Goal: Information Seeking & Learning: Find specific fact

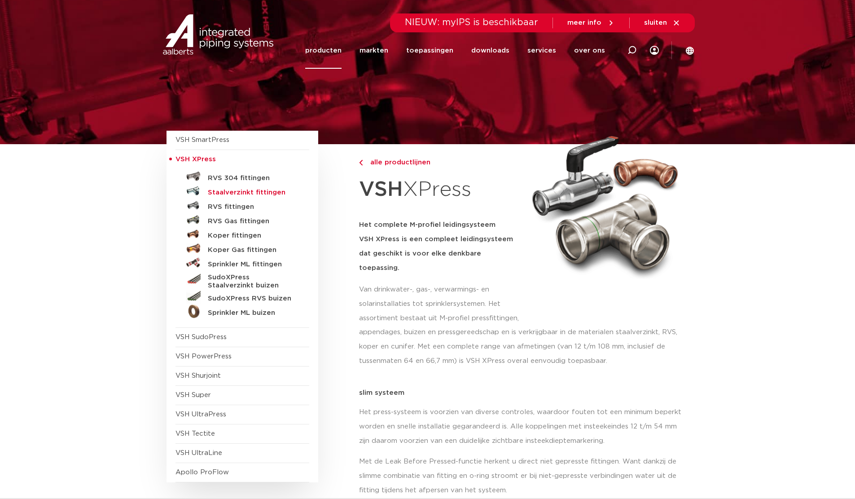
click at [236, 189] on h5 "Staalverzinkt fittingen" at bounding box center [252, 193] width 89 height 8
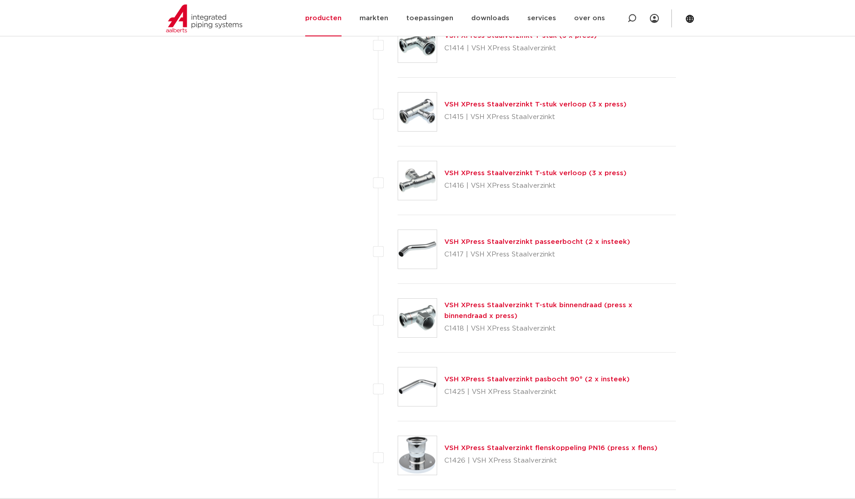
scroll to position [1015, 0]
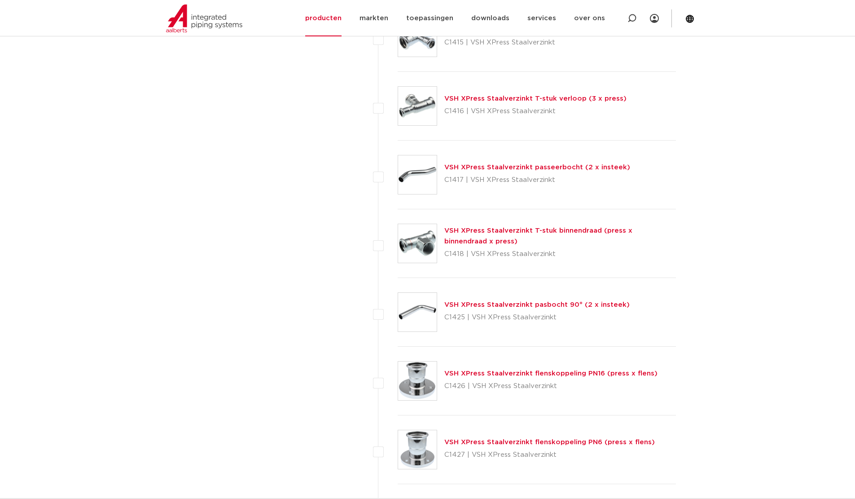
click at [412, 248] on img at bounding box center [417, 243] width 39 height 39
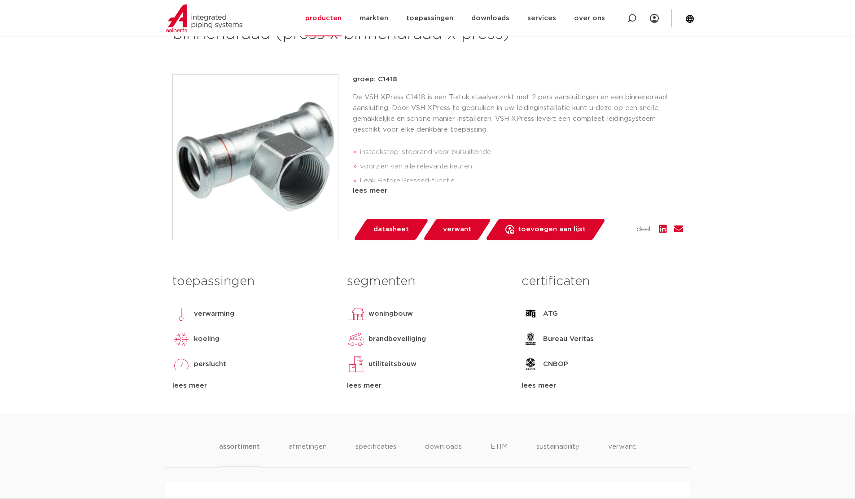
scroll to position [180, 0]
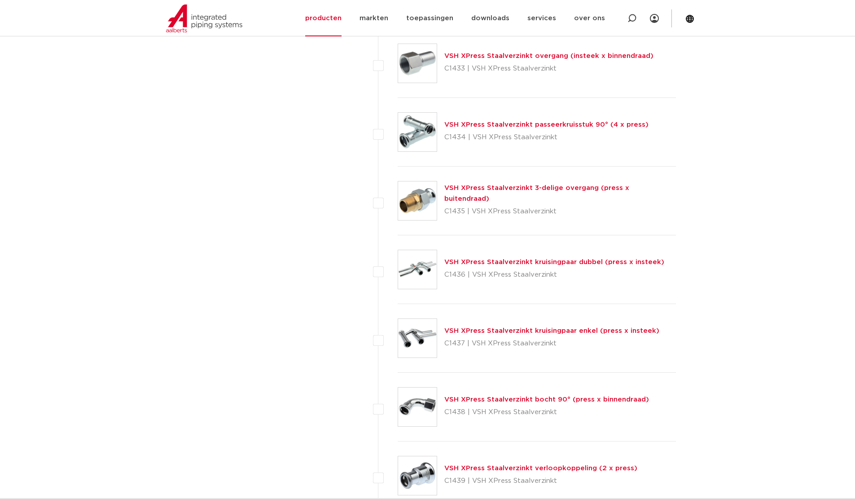
scroll to position [1734, 0]
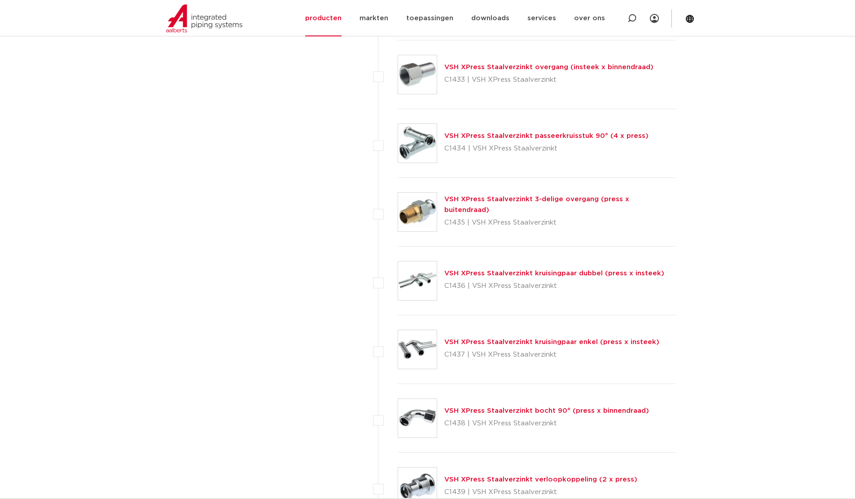
click at [409, 223] on img at bounding box center [417, 212] width 39 height 39
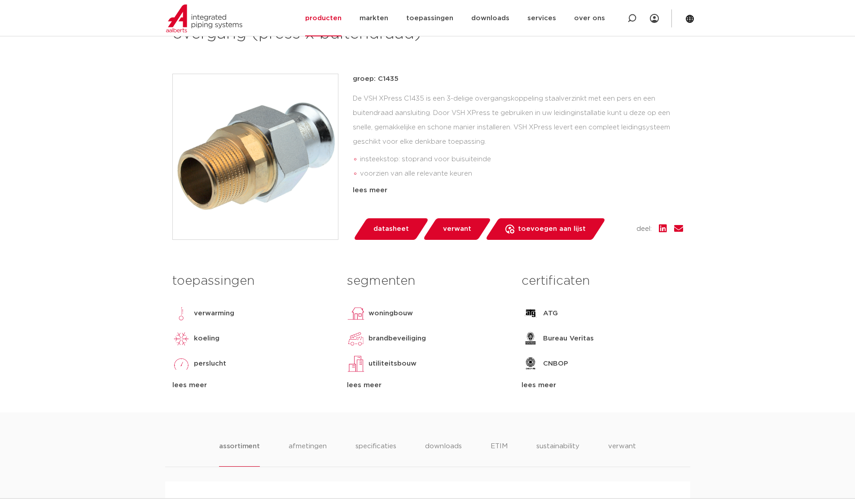
scroll to position [180, 0]
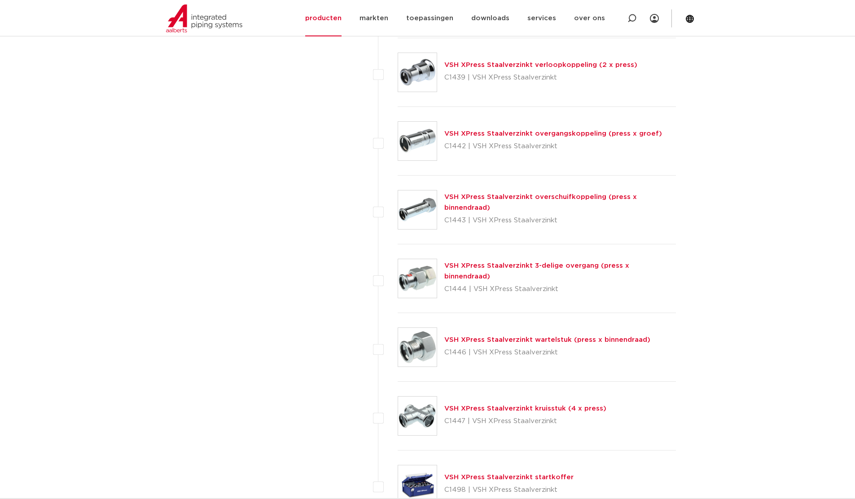
scroll to position [2003, 0]
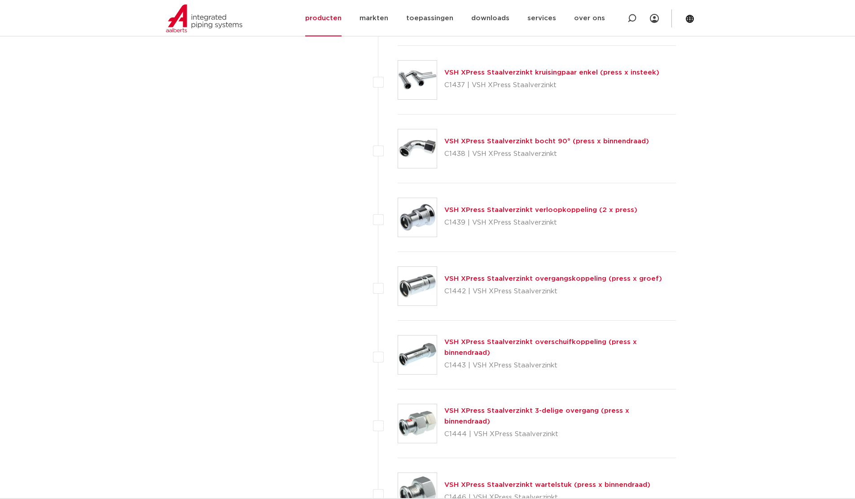
click at [416, 359] on img at bounding box center [417, 354] width 39 height 39
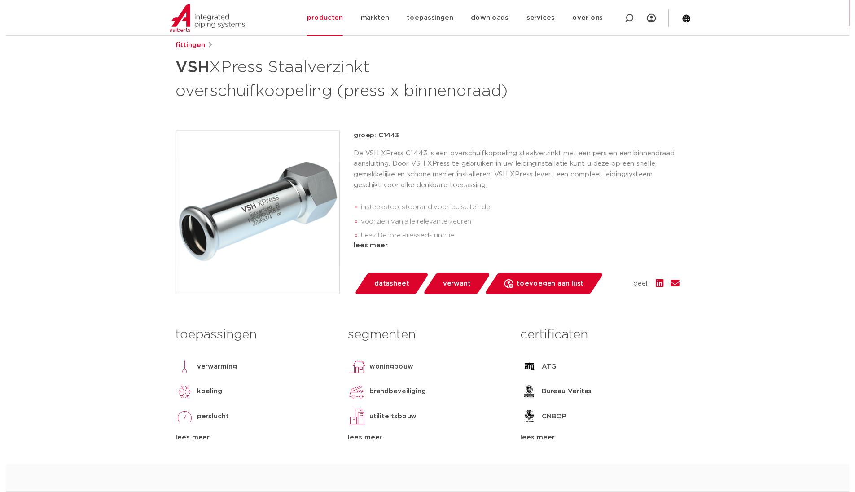
scroll to position [135, 0]
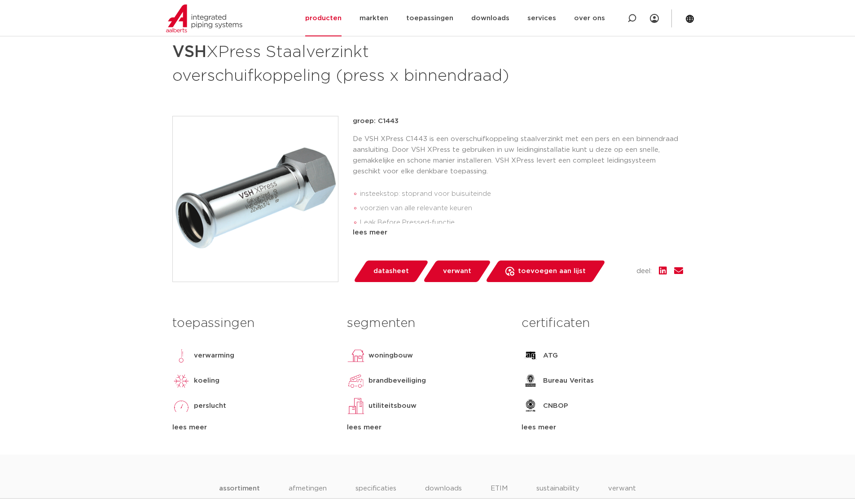
click at [400, 278] on span "datasheet" at bounding box center [390, 271] width 35 height 14
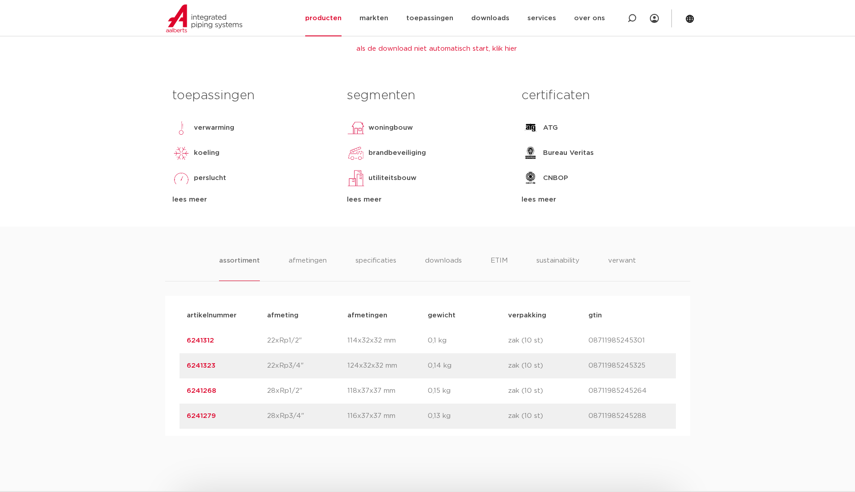
scroll to position [404, 0]
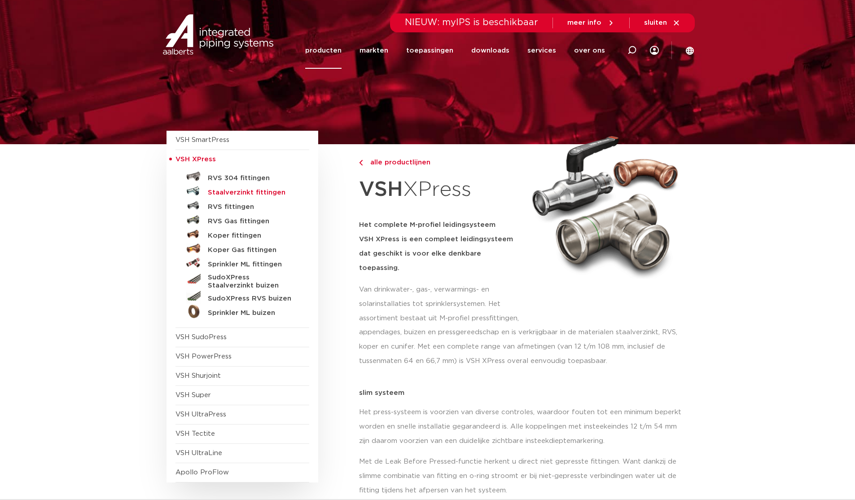
click at [222, 190] on h5 "Staalverzinkt fittingen" at bounding box center [252, 193] width 89 height 8
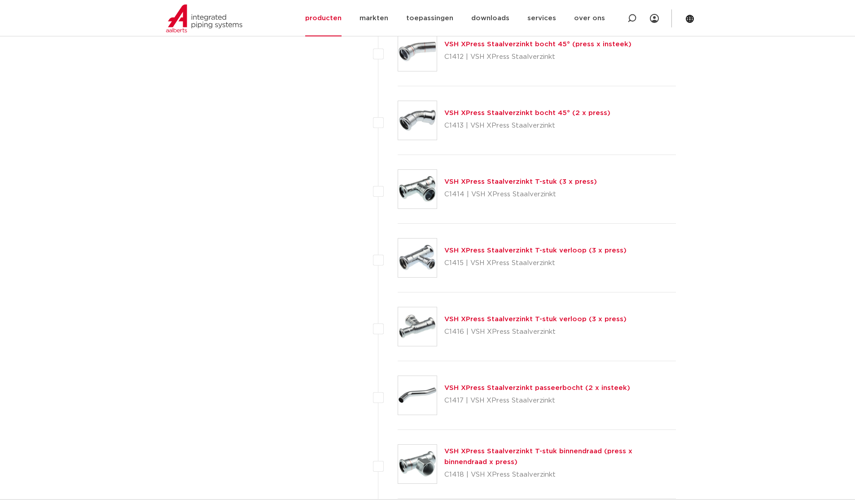
scroll to position [827, 0]
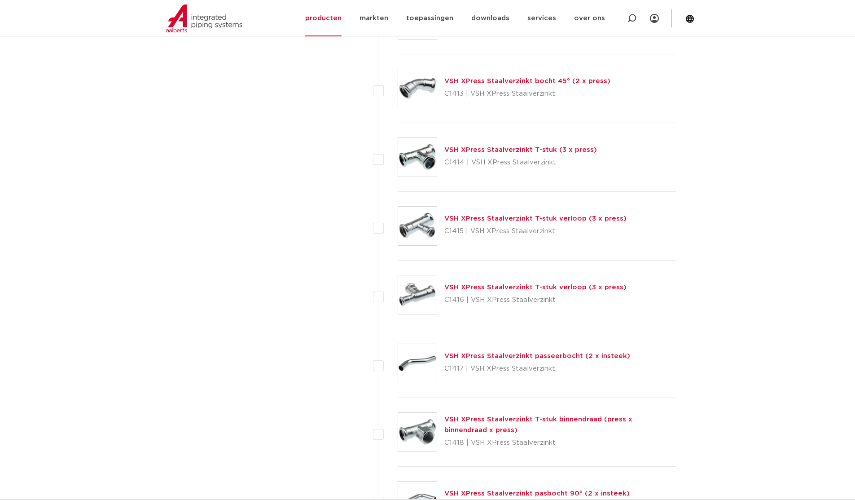
click at [661, 461] on div "VSH XPress Staalverzinkt T-stuk binnendraad (press x binnendraad x press) C1418…" at bounding box center [537, 432] width 279 height 69
click at [336, 15] on link "producten" at bounding box center [323, 18] width 36 height 36
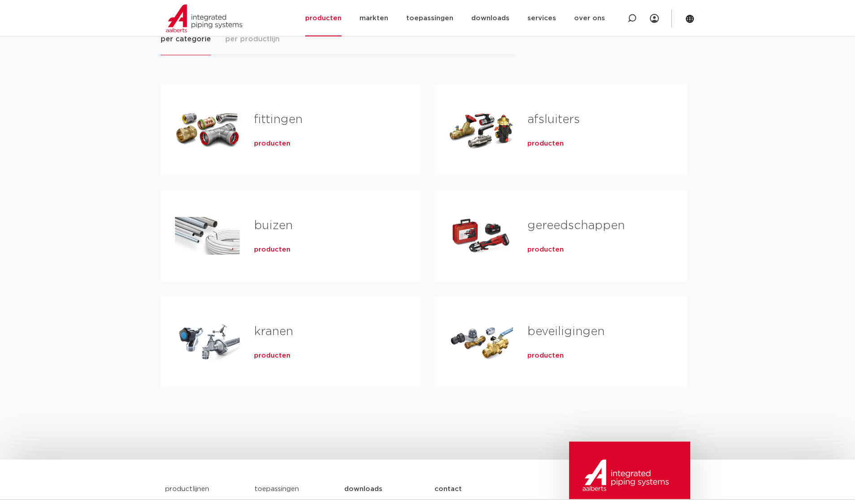
scroll to position [90, 0]
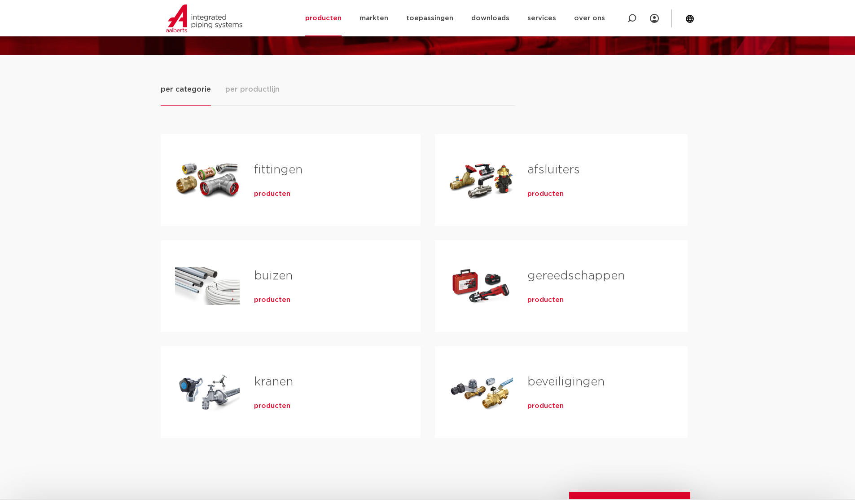
click at [545, 169] on link "afsluiters" at bounding box center [553, 170] width 53 height 12
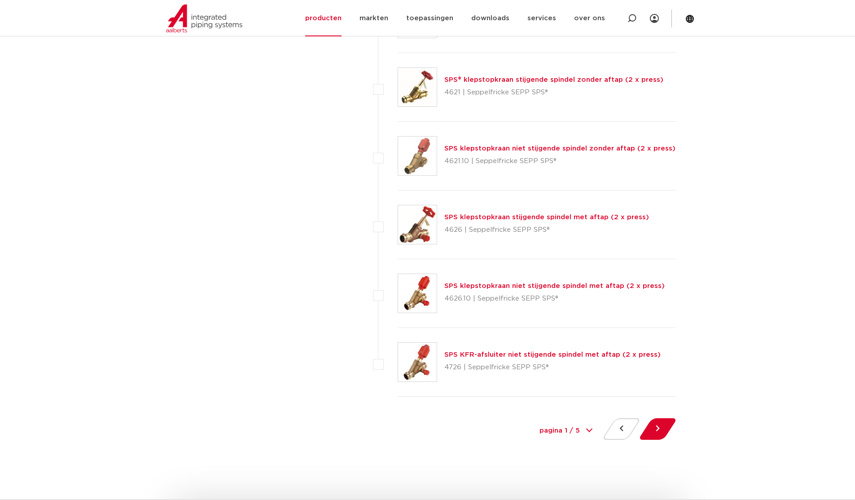
scroll to position [4014, 0]
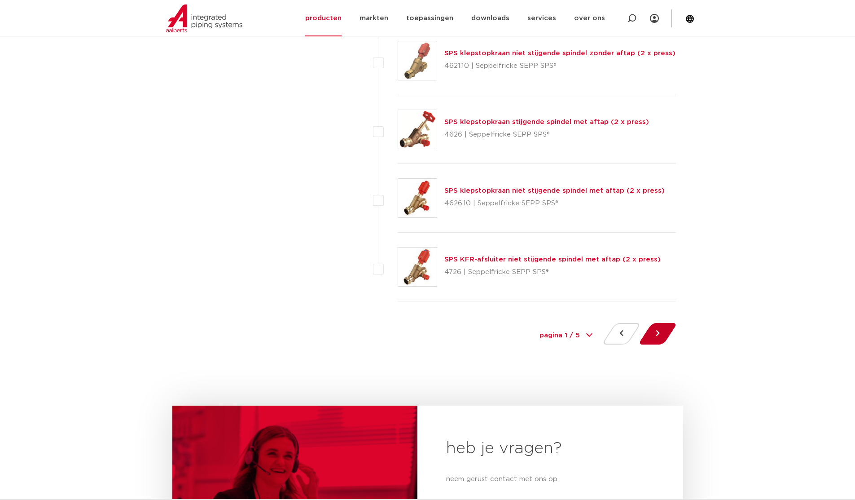
click at [654, 336] on button at bounding box center [658, 334] width 26 height 22
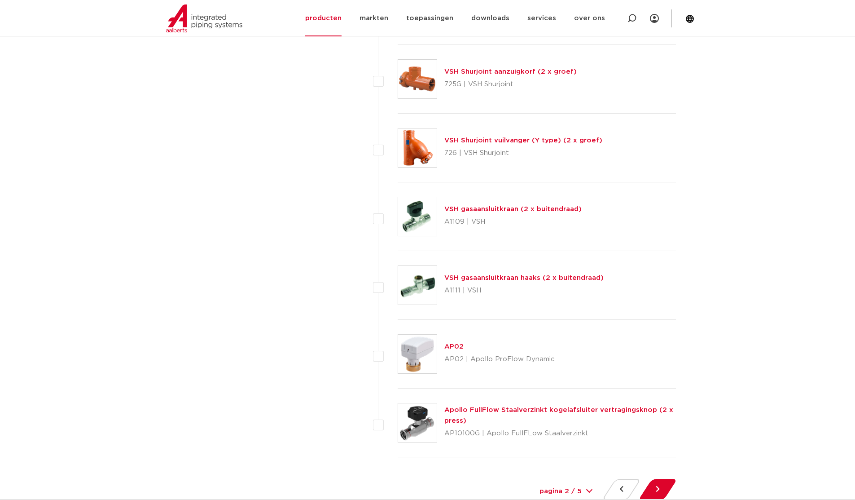
scroll to position [4040, 0]
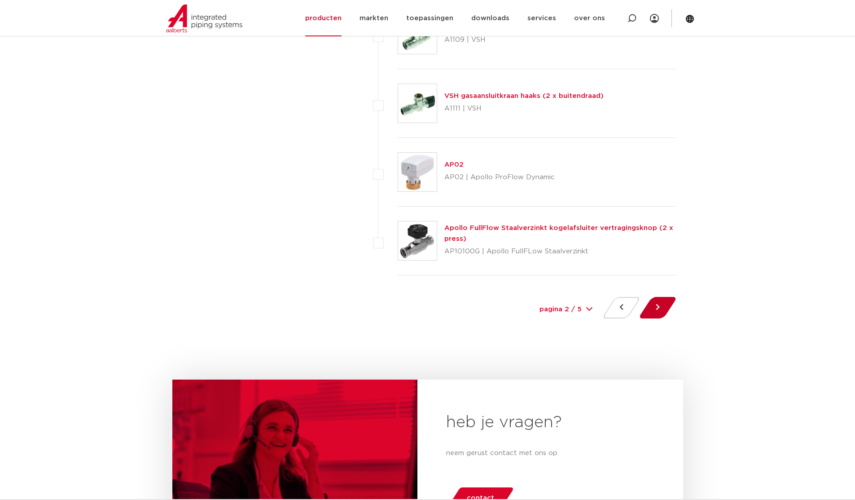
click at [659, 309] on button at bounding box center [658, 308] width 26 height 22
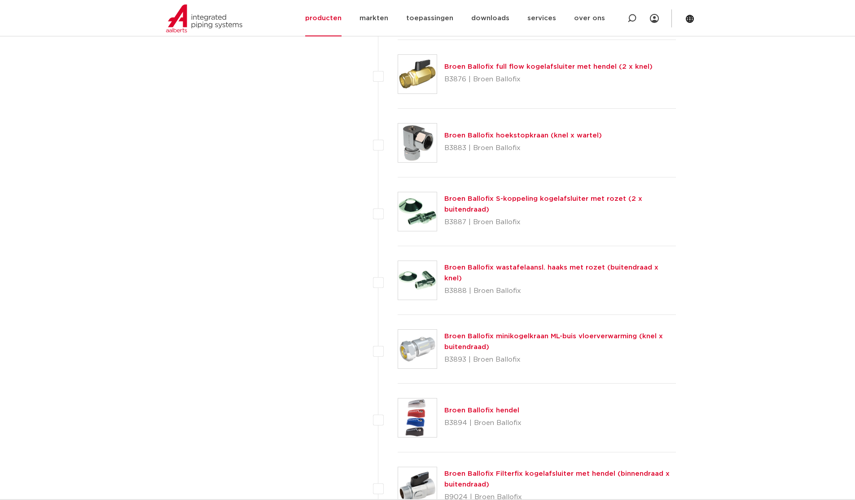
scroll to position [3905, 0]
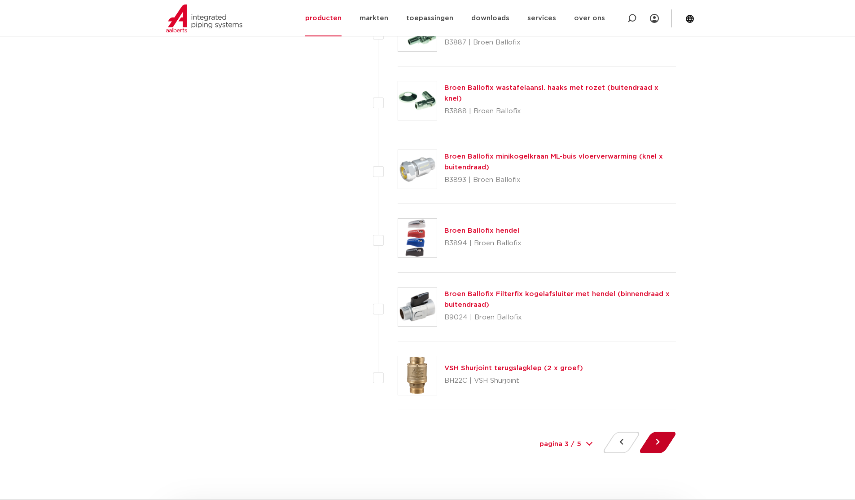
click at [654, 448] on button at bounding box center [658, 442] width 26 height 22
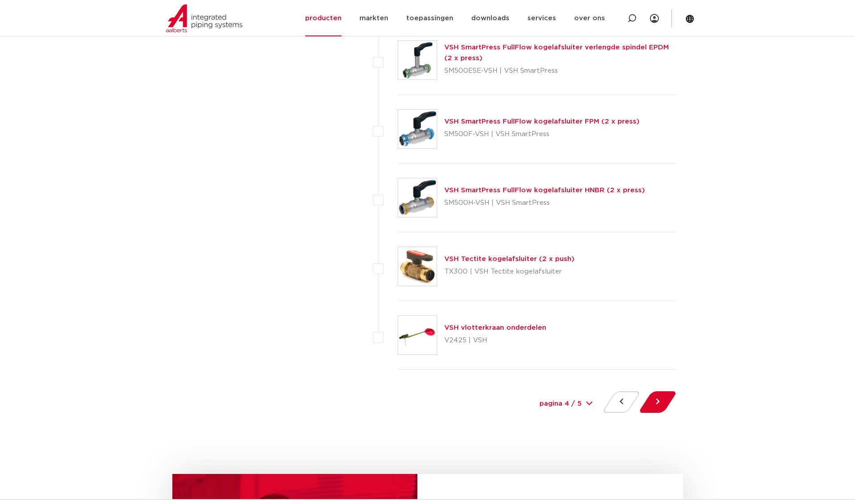
scroll to position [3950, 0]
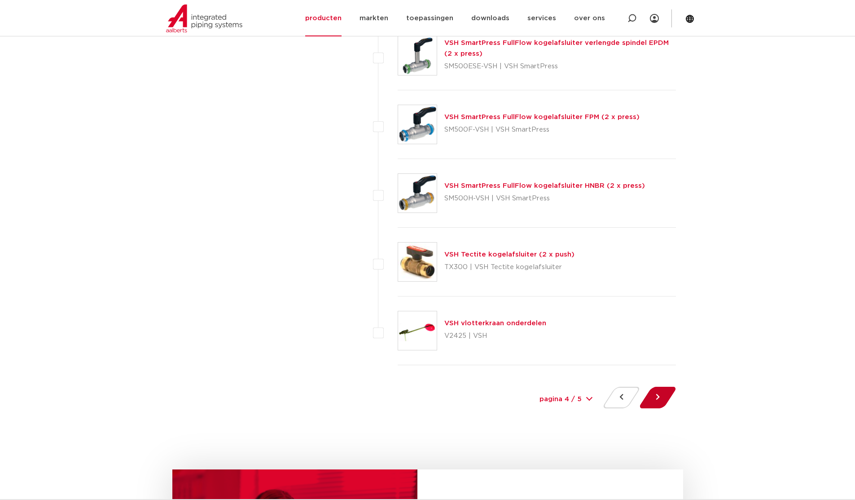
click at [654, 400] on button at bounding box center [658, 397] width 26 height 22
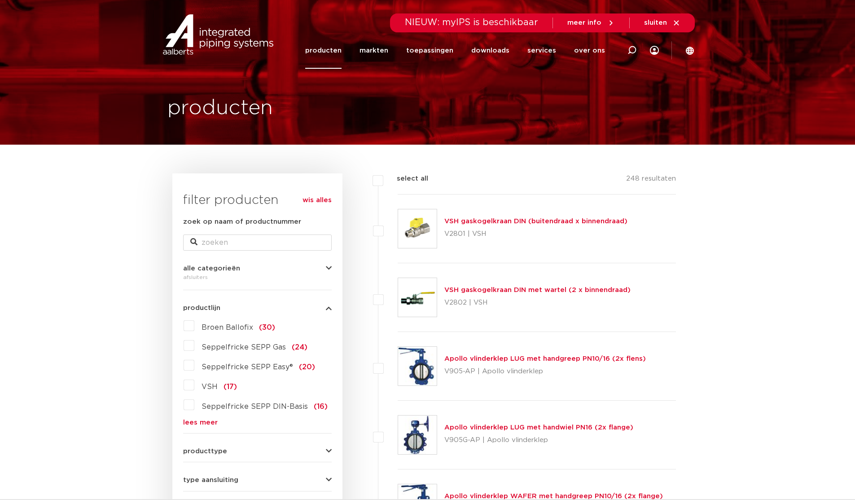
click at [328, 53] on link "producten" at bounding box center [323, 50] width 36 height 36
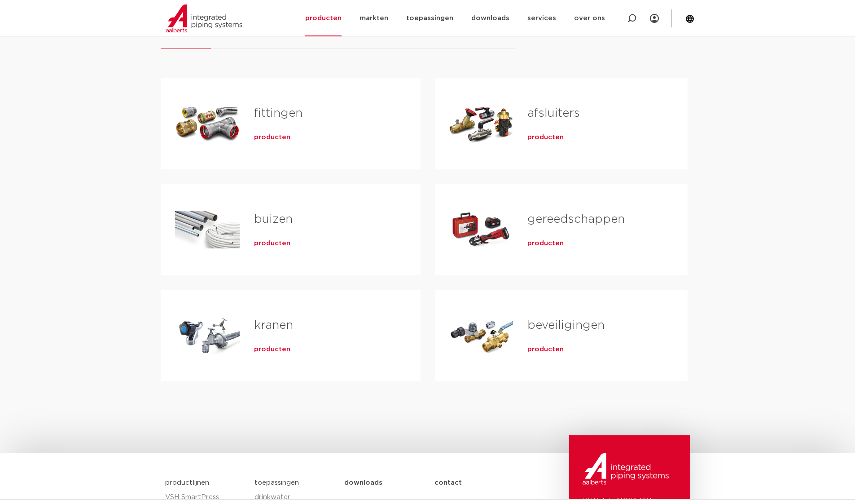
scroll to position [180, 0]
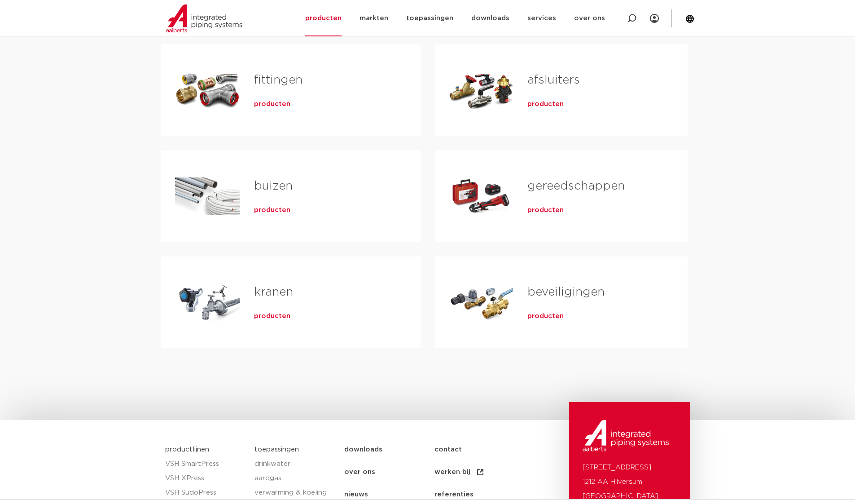
click at [545, 294] on link "beveiligingen" at bounding box center [565, 292] width 77 height 12
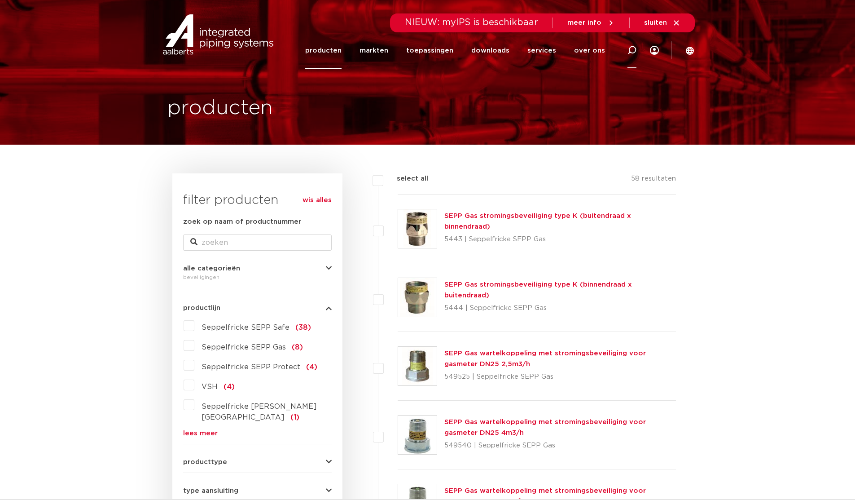
click at [629, 50] on icon at bounding box center [632, 50] width 9 height 9
click at [404, 45] on input "Zoeken" at bounding box center [502, 49] width 282 height 18
click at [513, 49] on input "05-0019" at bounding box center [502, 49] width 282 height 18
type input "05-0019"
click button "Zoeken" at bounding box center [0, 0] width 0 height 0
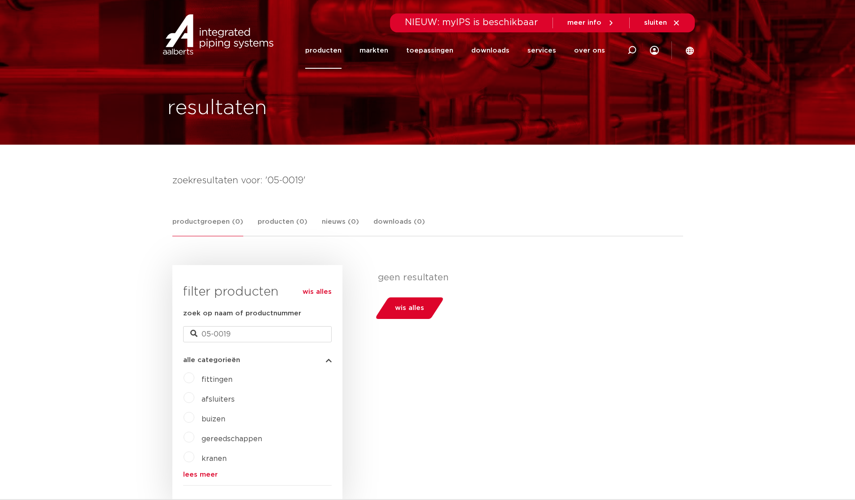
click at [661, 19] on span "sluiten" at bounding box center [655, 22] width 23 height 7
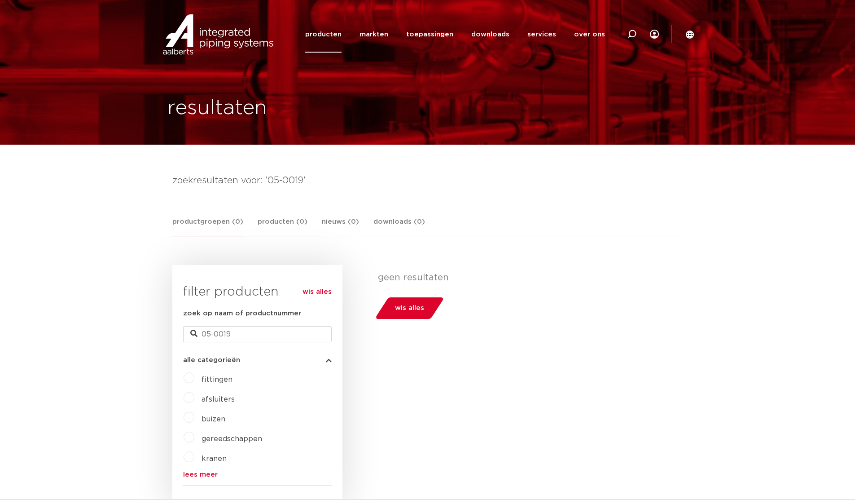
click at [338, 35] on link "producten" at bounding box center [323, 34] width 36 height 36
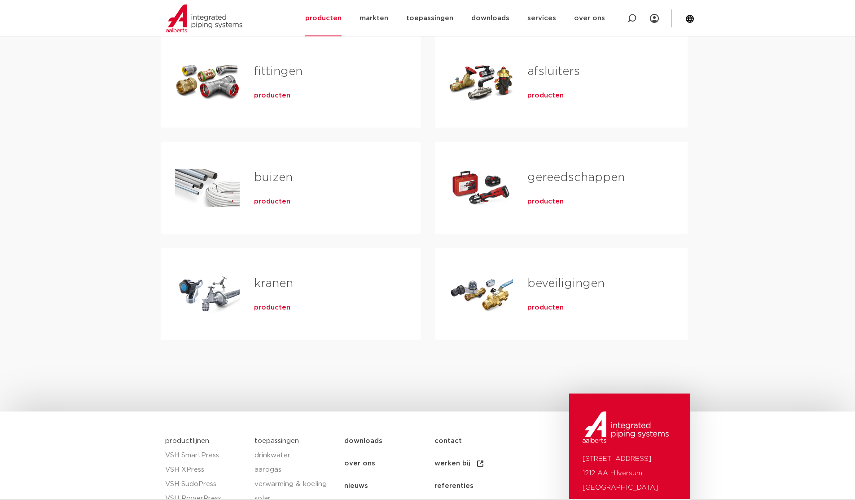
scroll to position [224, 0]
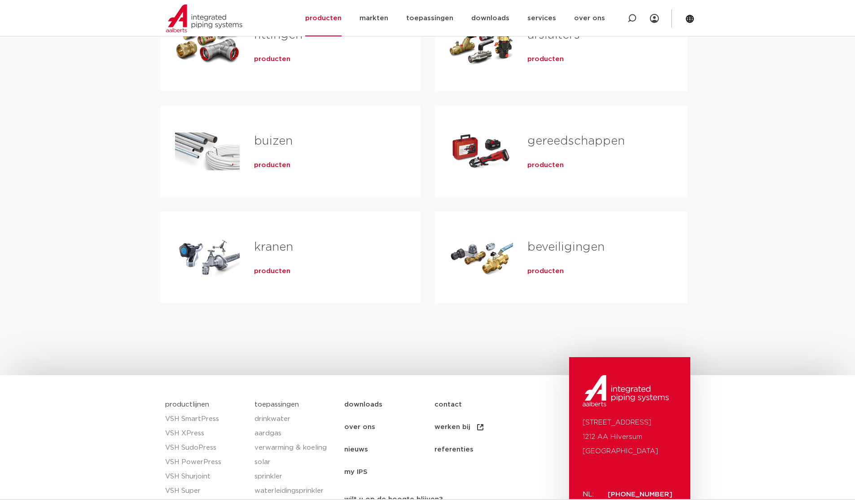
click at [484, 249] on div "Tabs. Open items met enter of spatie, sluit af met escape en navigeer met de pi…" at bounding box center [481, 257] width 64 height 63
click at [542, 273] on span "producten" at bounding box center [545, 271] width 36 height 9
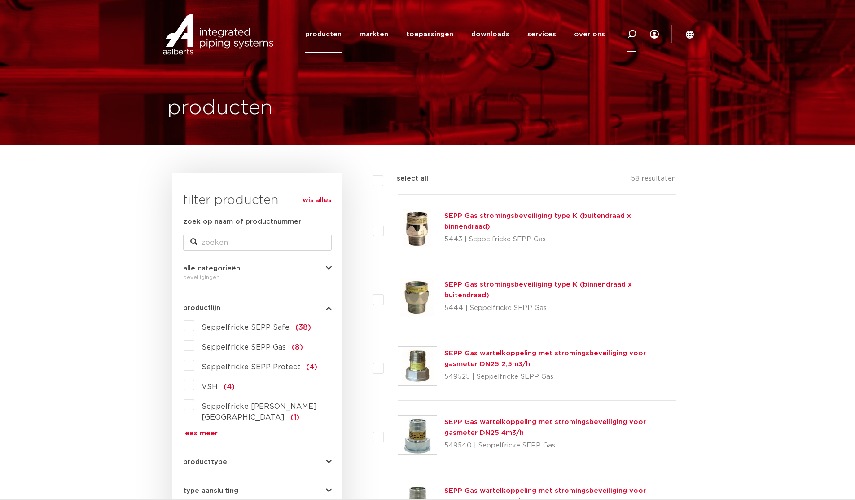
click at [632, 33] on icon at bounding box center [632, 34] width 9 height 9
click at [432, 34] on input "Zoeken" at bounding box center [502, 33] width 282 height 18
type input "vul aftap"
click button "Zoeken" at bounding box center [0, 0] width 0 height 0
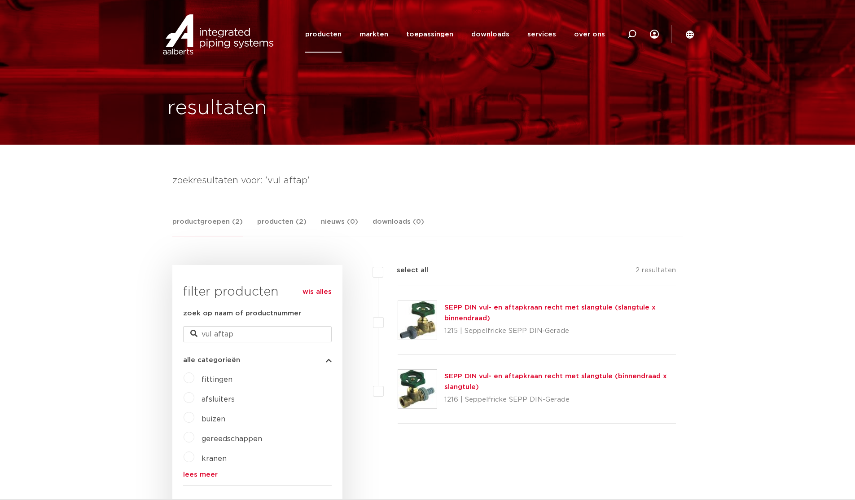
click at [338, 32] on link "producten" at bounding box center [323, 34] width 36 height 36
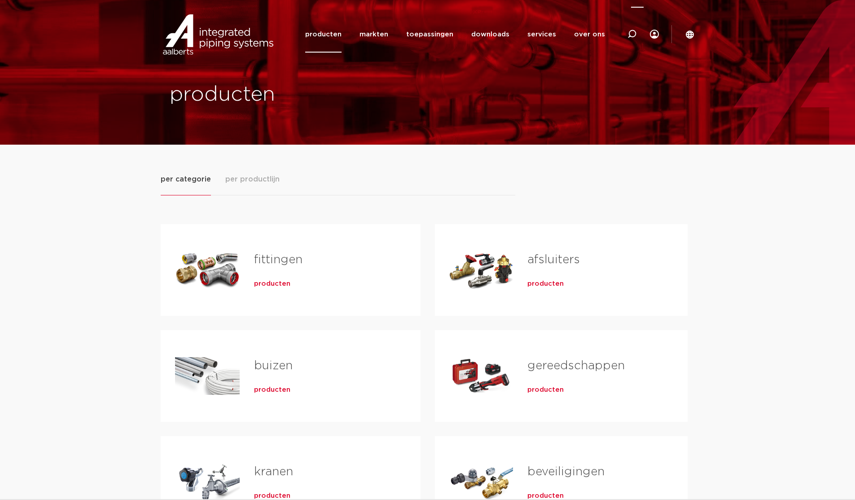
click at [634, 31] on icon at bounding box center [632, 34] width 9 height 9
type input "simplex"
click button "Zoeken" at bounding box center [0, 0] width 0 height 0
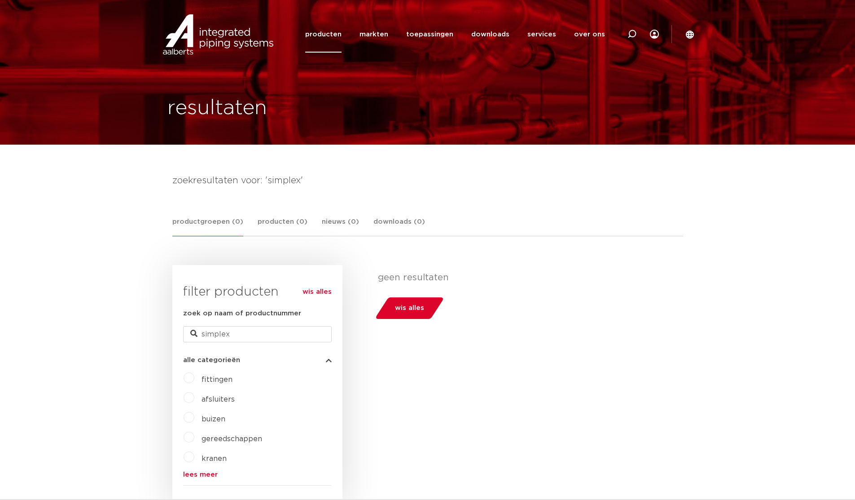
click at [334, 35] on link "producten" at bounding box center [323, 34] width 36 height 36
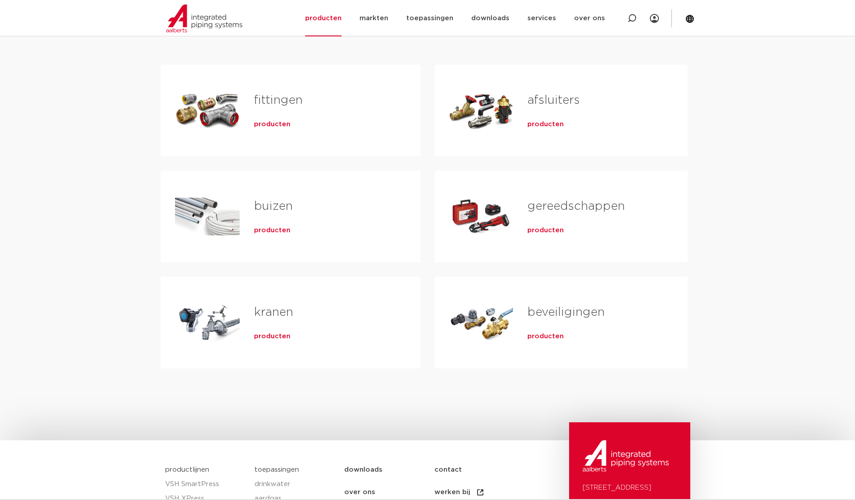
scroll to position [180, 0]
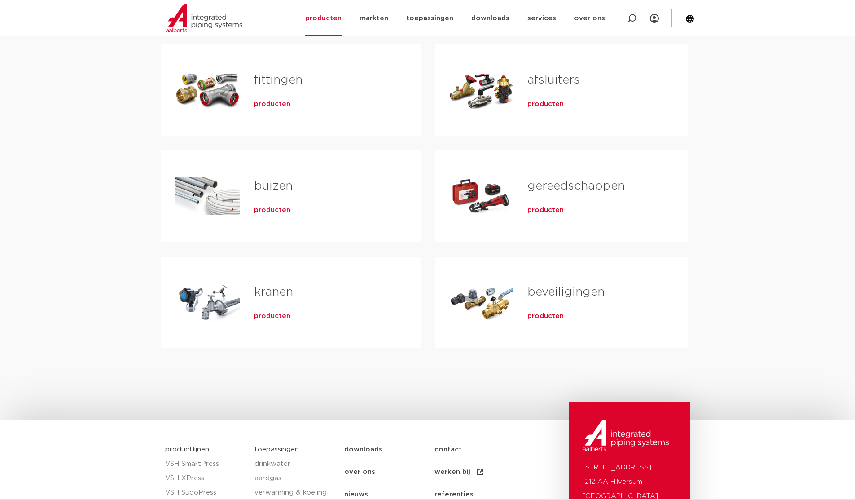
click at [273, 316] on span "producten" at bounding box center [272, 316] width 36 height 9
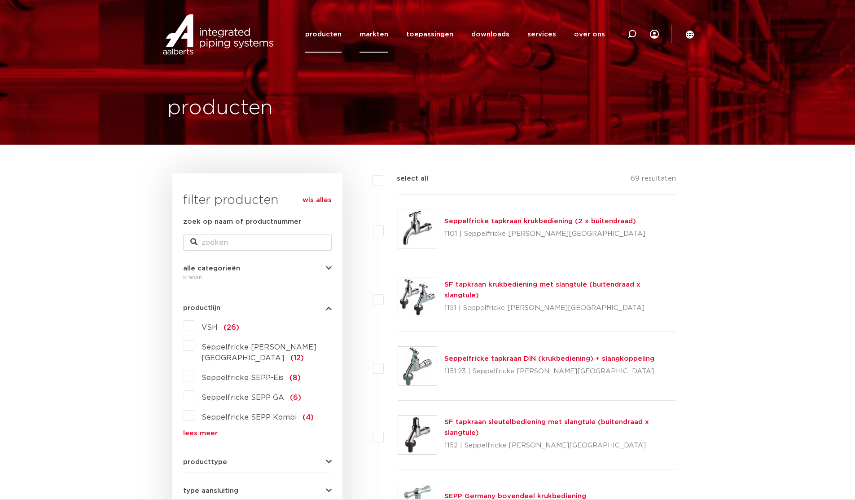
click at [377, 32] on link "markten" at bounding box center [374, 34] width 29 height 36
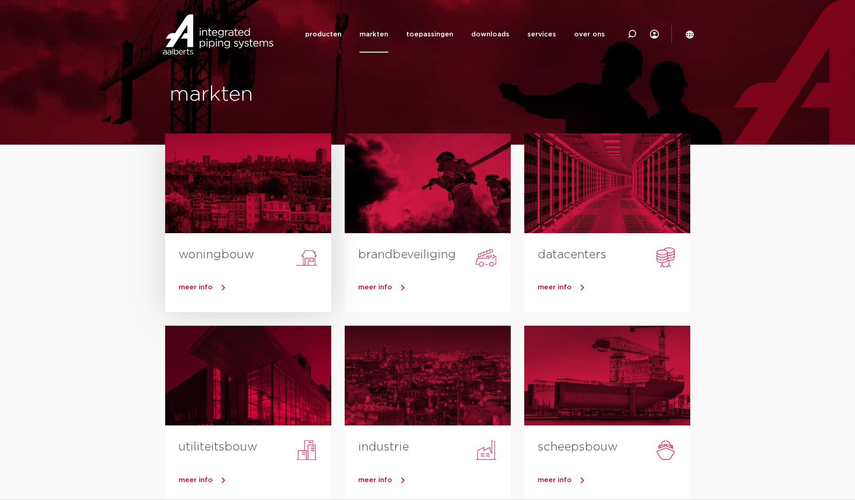
click at [214, 255] on link "woningbouw" at bounding box center [216, 255] width 75 height 12
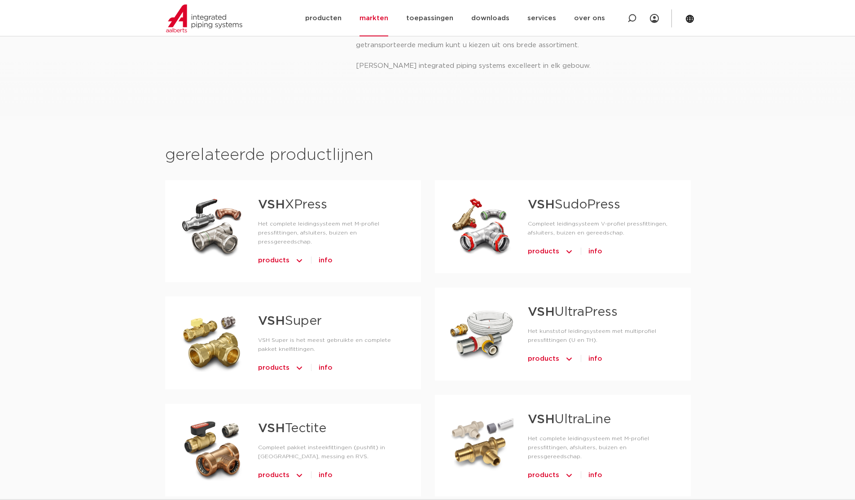
scroll to position [494, 0]
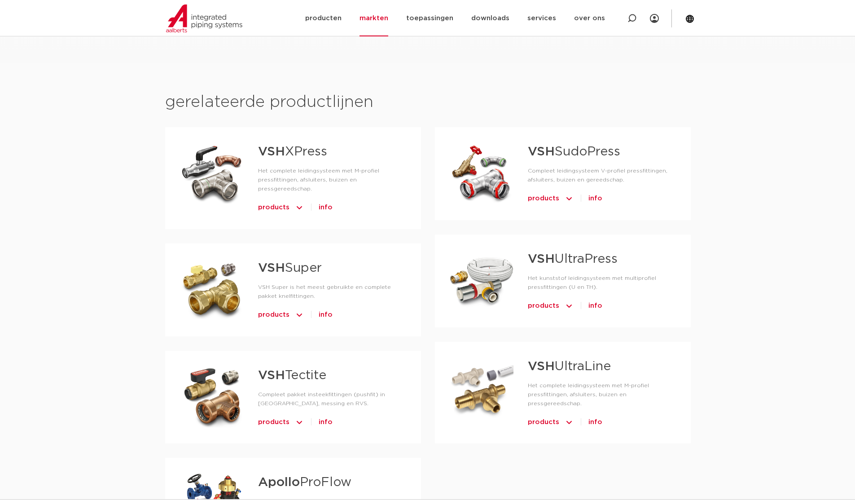
click at [267, 200] on span "products" at bounding box center [273, 207] width 31 height 14
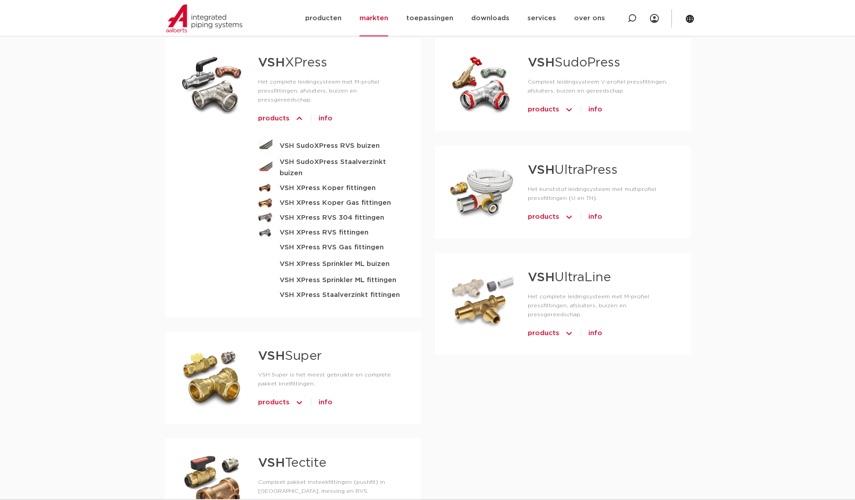
scroll to position [584, 0]
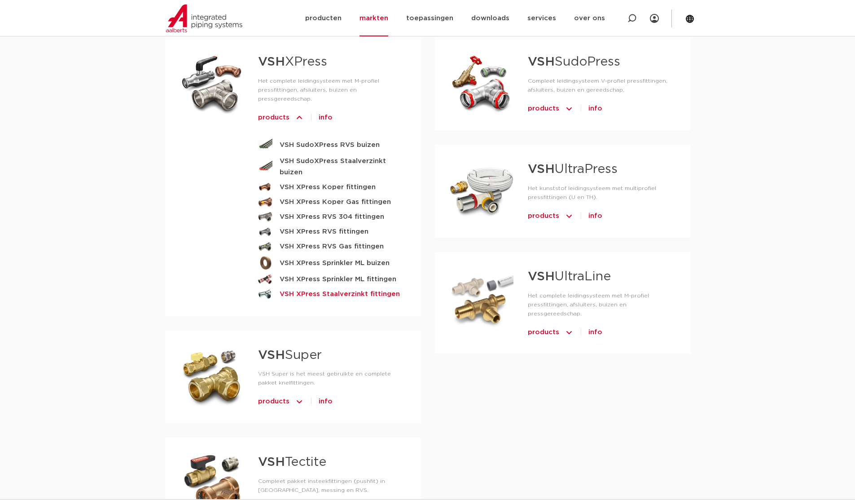
click at [317, 288] on strong "VSH XPress Staalverzinkt fittingen" at bounding box center [340, 293] width 120 height 11
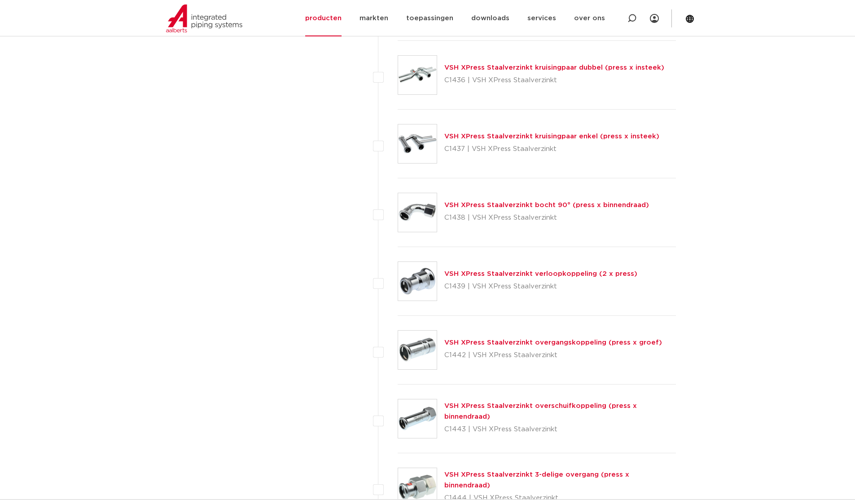
scroll to position [1796, 0]
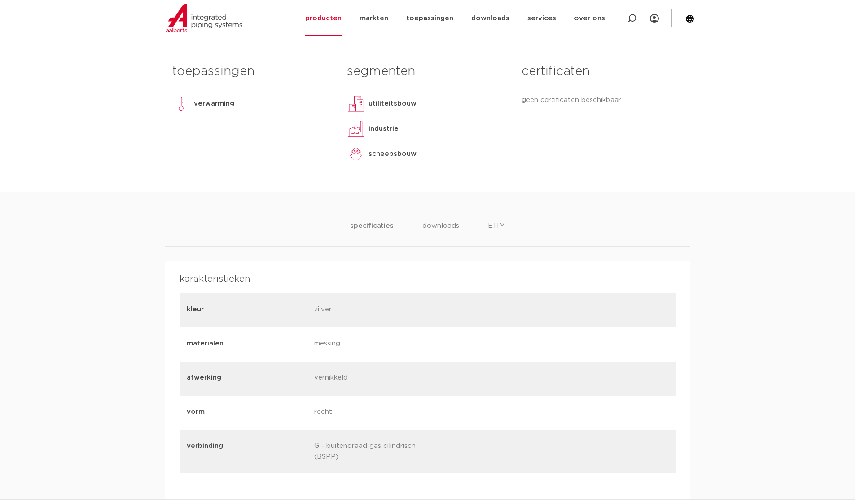
scroll to position [404, 0]
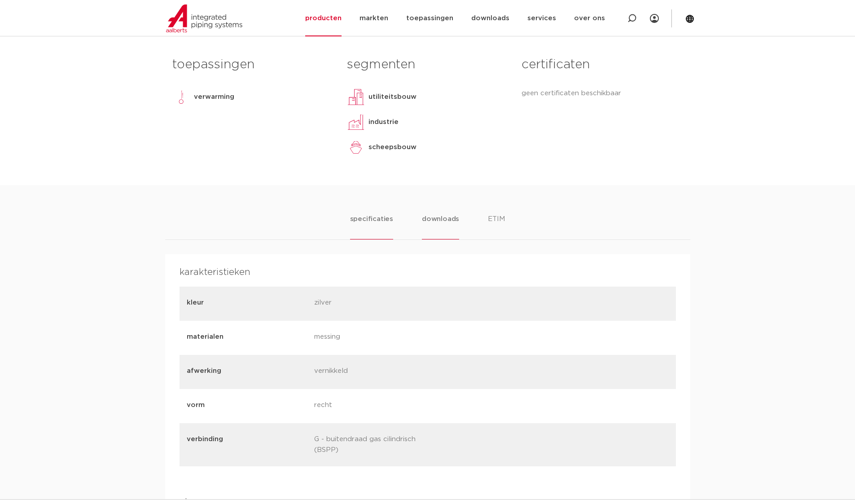
click at [440, 220] on li "downloads" at bounding box center [440, 227] width 37 height 26
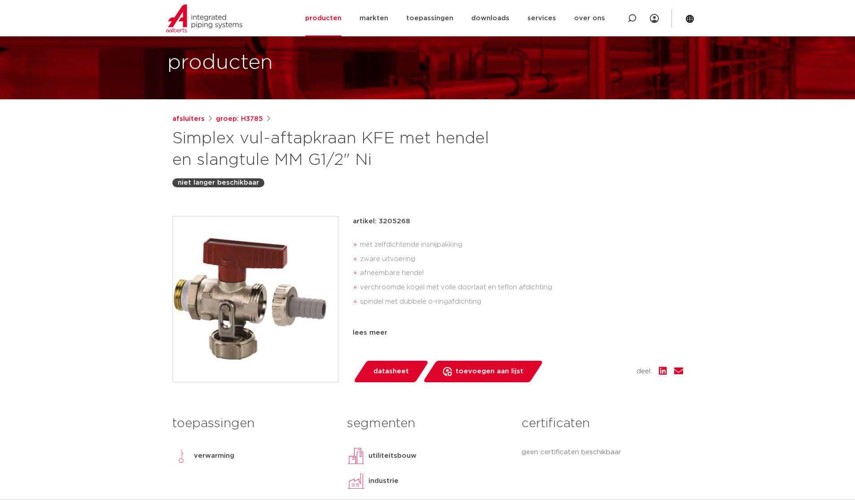
scroll to position [32, 0]
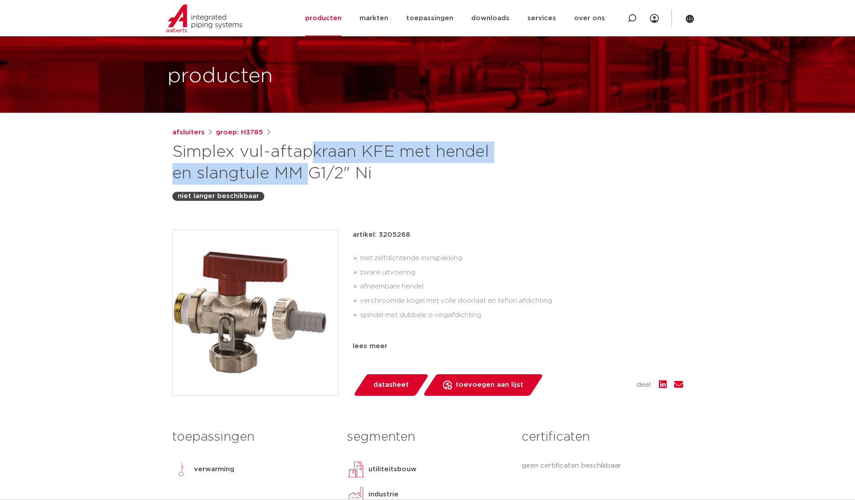
drag, startPoint x: 177, startPoint y: 149, endPoint x: 489, endPoint y: 148, distance: 312.4
click at [489, 148] on h1 "Simplex vul-aftapkraan KFE met hendel en slangtule MM G1/2" Ni" at bounding box center [340, 162] width 337 height 43
copy h1 "Simplex vul-aftapkraan KFE met hendel"
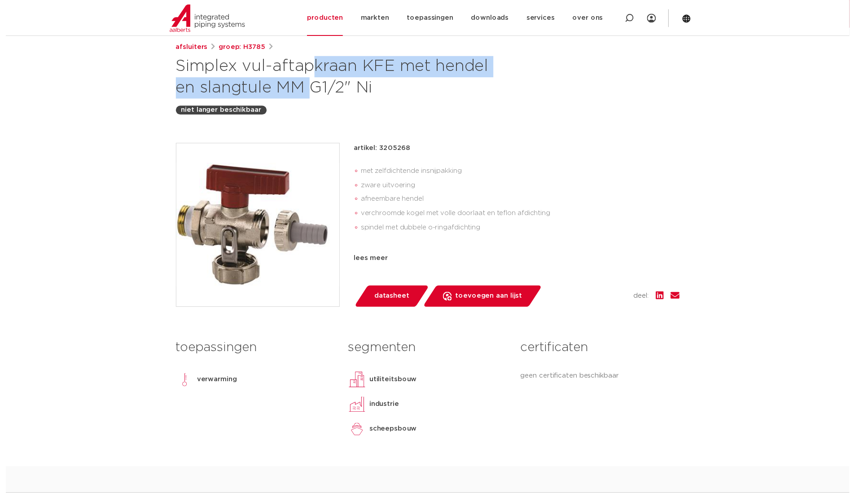
scroll to position [211, 0]
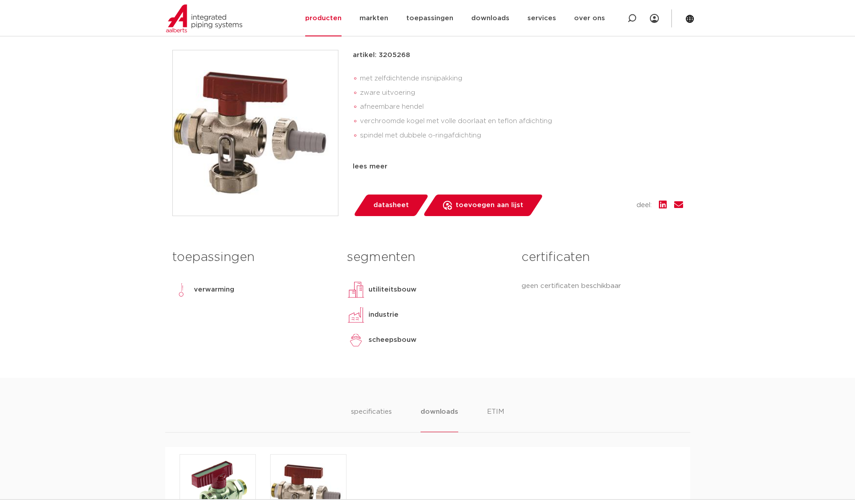
click at [371, 204] on link "datasheet" at bounding box center [391, 205] width 76 height 22
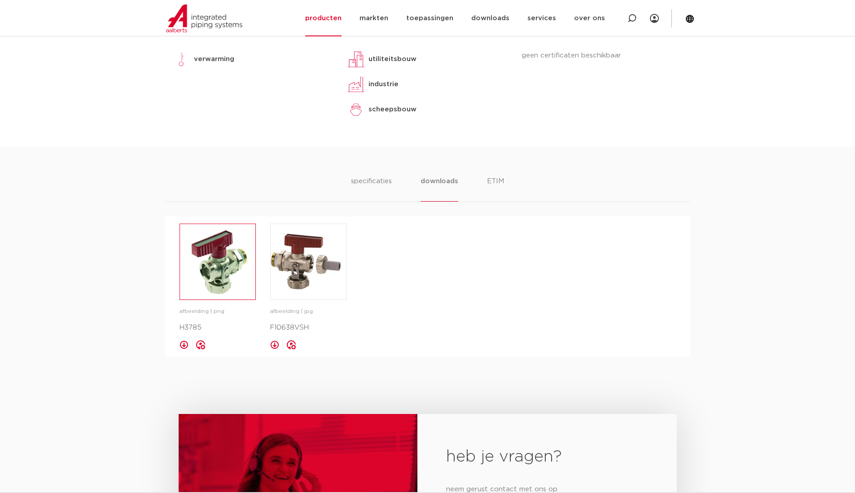
scroll to position [481, 0]
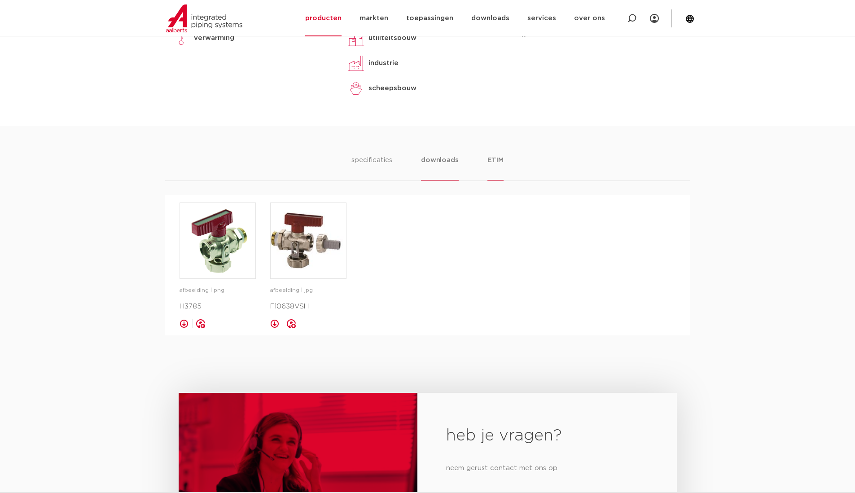
click at [494, 161] on li "ETIM" at bounding box center [495, 168] width 16 height 26
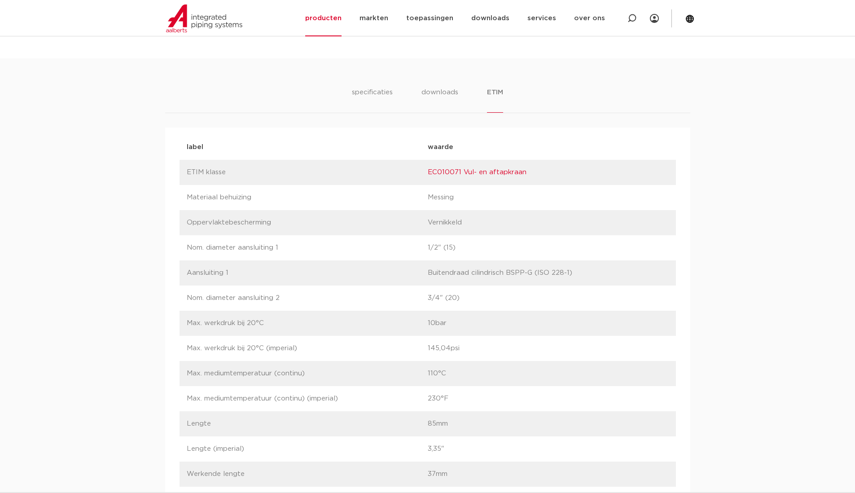
scroll to position [571, 0]
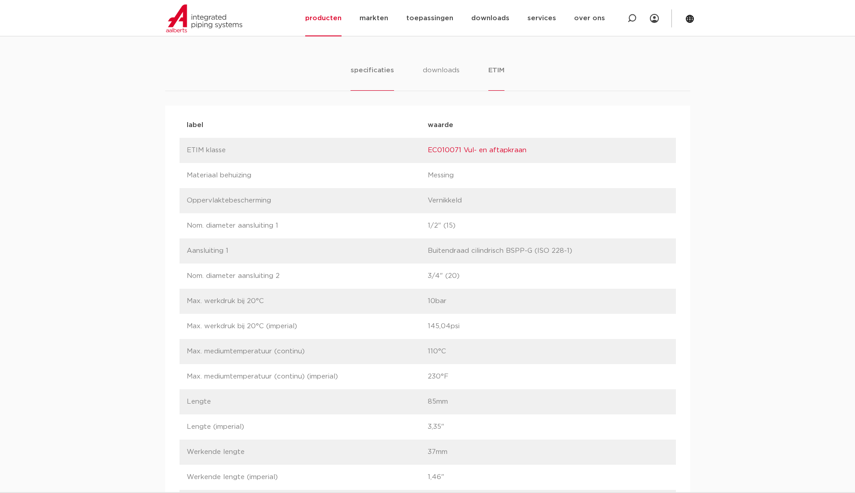
click at [373, 74] on li "specificaties" at bounding box center [372, 78] width 43 height 26
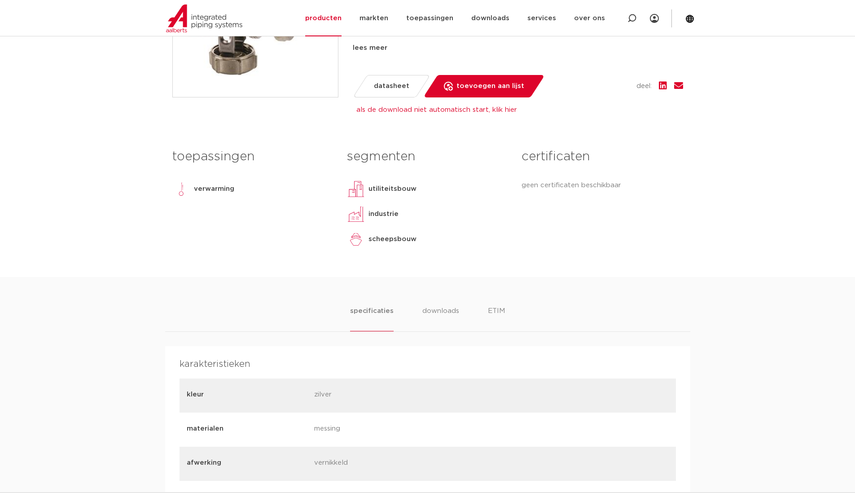
scroll to position [211, 0]
